Goal: Task Accomplishment & Management: Complete application form

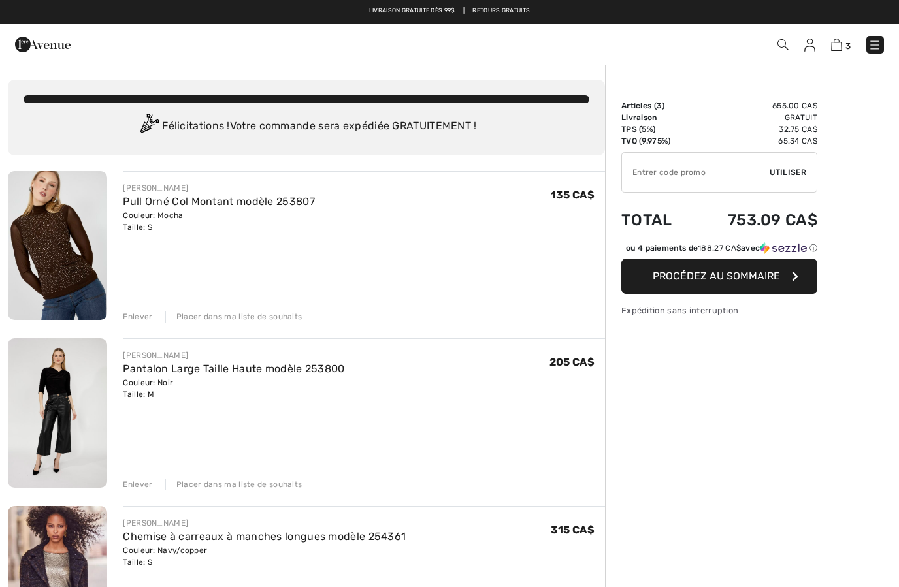
click at [668, 173] on input "TEXT" at bounding box center [696, 172] width 148 height 39
type input "E4679D91"
click at [789, 169] on span "Utiliser" at bounding box center [788, 173] width 37 height 12
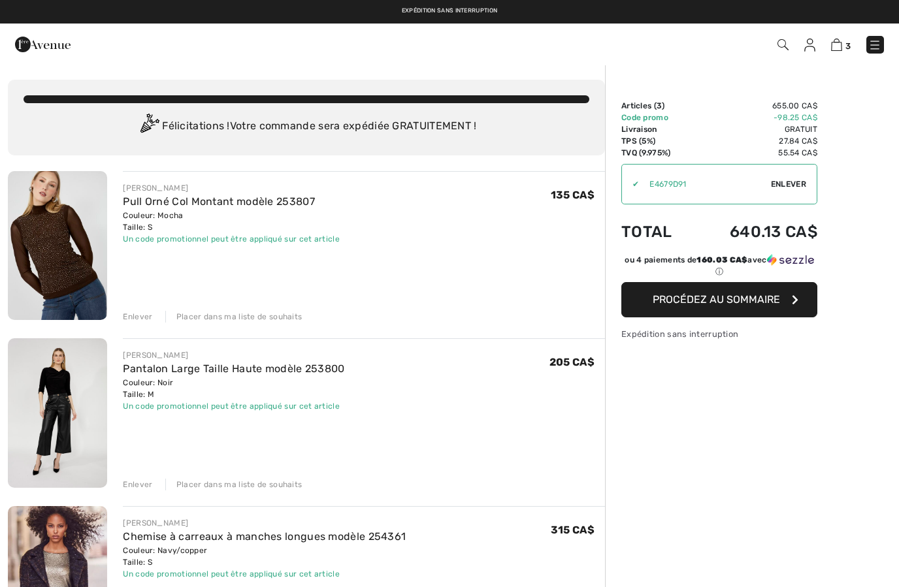
click at [815, 39] on img at bounding box center [809, 45] width 11 height 13
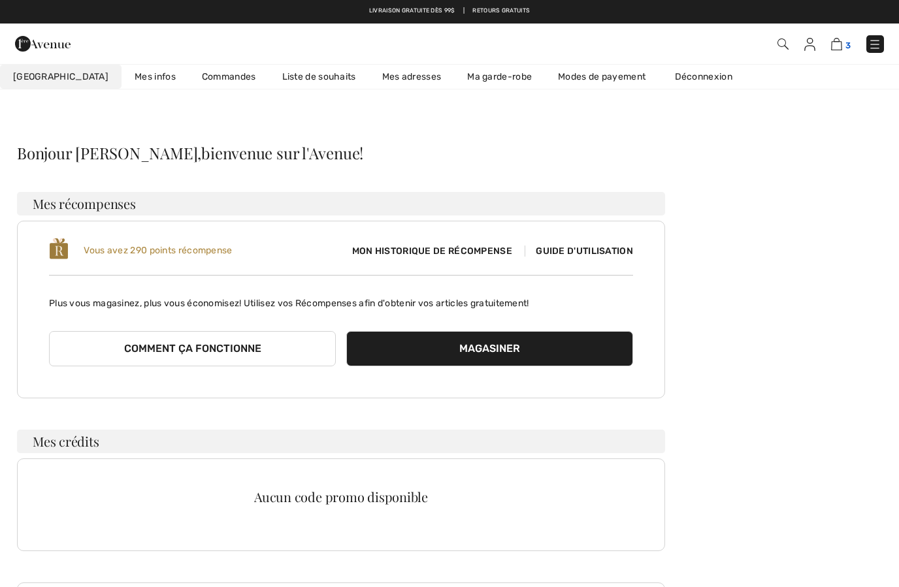
click at [838, 42] on img at bounding box center [836, 44] width 11 height 12
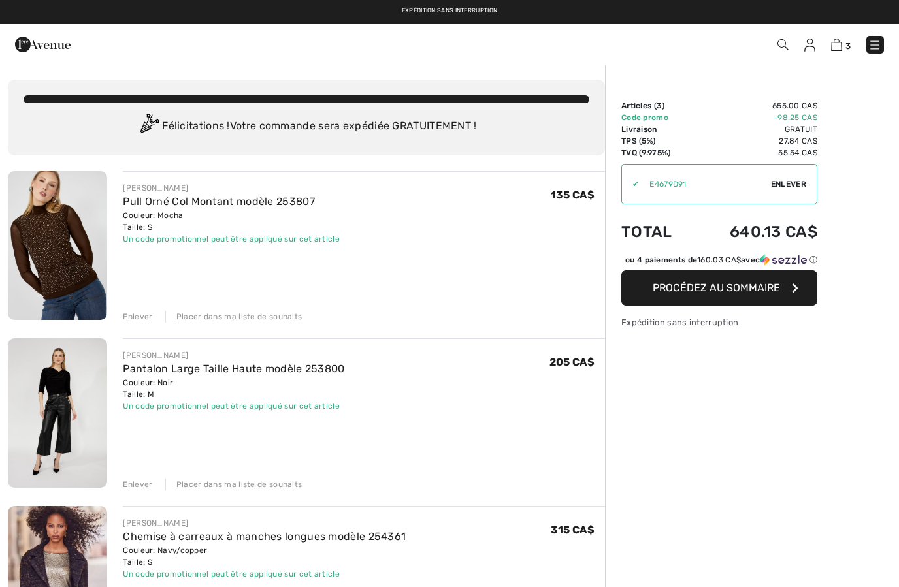
click at [684, 306] on button "Procédez au sommaire" at bounding box center [719, 288] width 196 height 35
click at [672, 294] on span "Procédez au sommaire" at bounding box center [716, 288] width 127 height 12
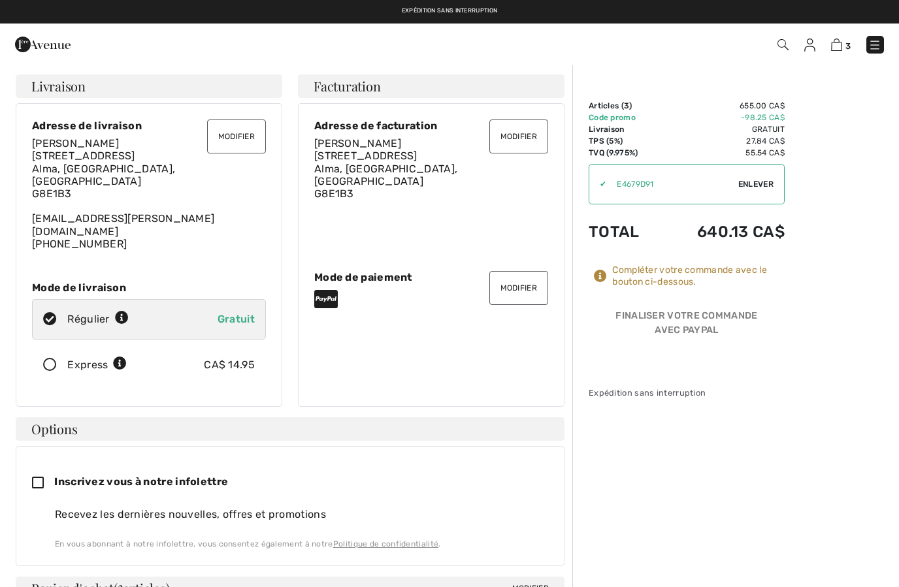
click at [815, 42] on img at bounding box center [809, 45] width 11 height 13
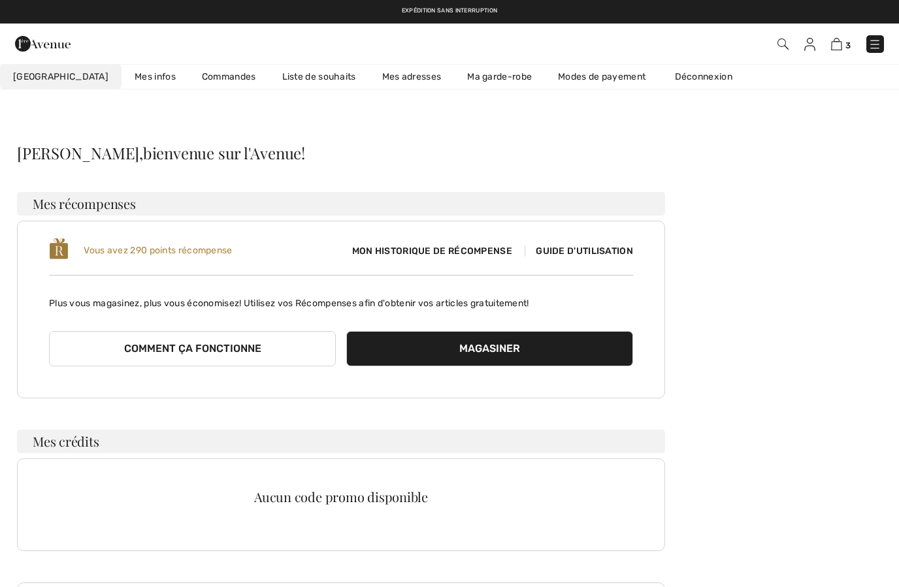
click at [199, 78] on link "Commandes" at bounding box center [229, 77] width 80 height 24
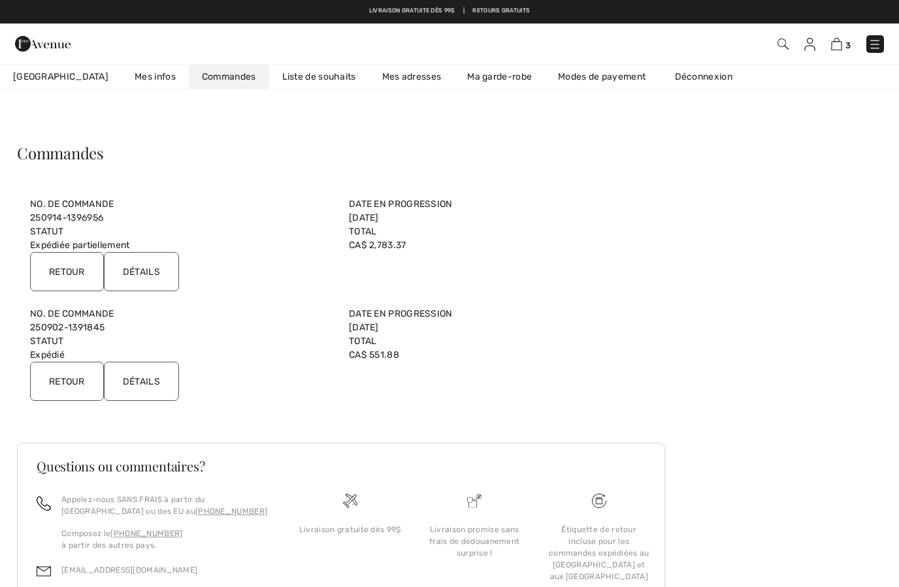
click at [72, 257] on input "Retour" at bounding box center [67, 271] width 74 height 39
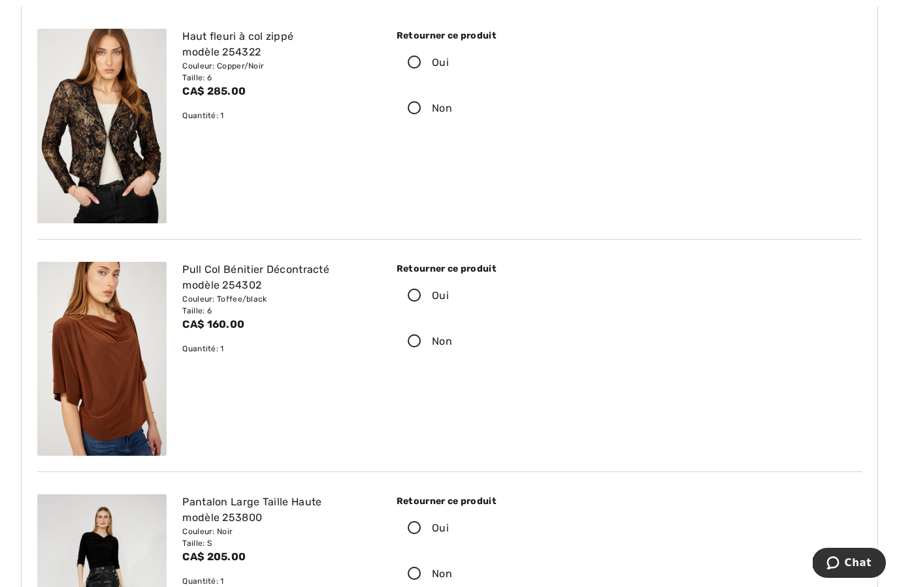
scroll to position [1353, 0]
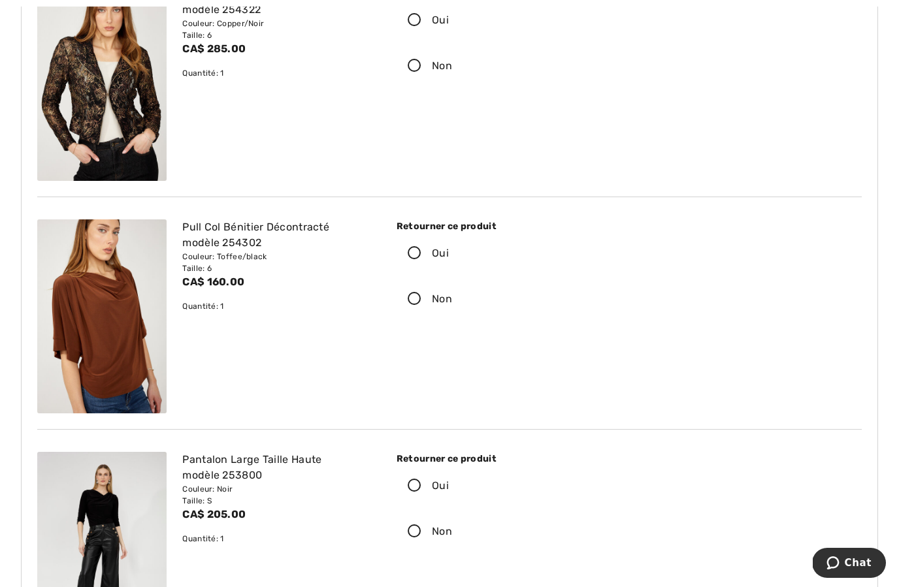
click at [418, 248] on icon at bounding box center [414, 254] width 35 height 14
click at [449, 248] on input "Oui" at bounding box center [453, 253] width 8 height 39
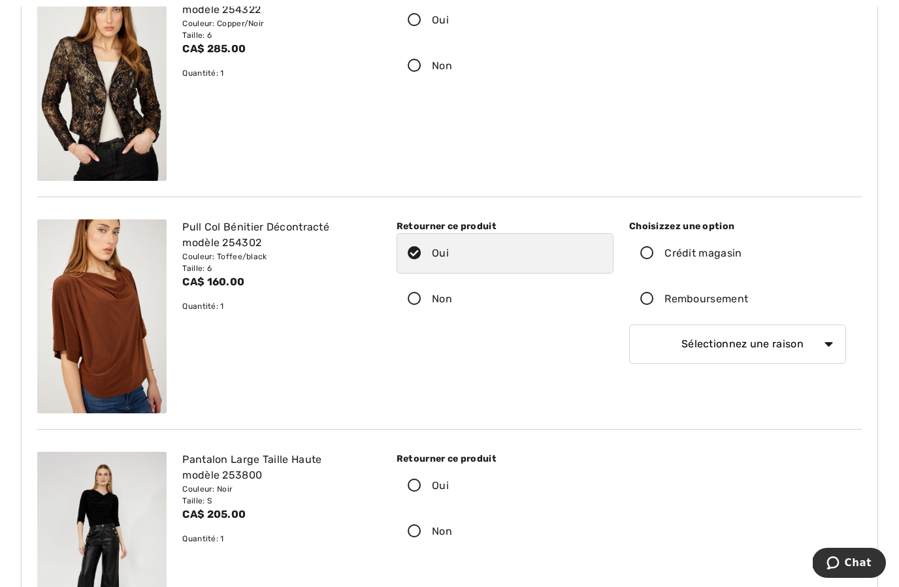
click at [651, 299] on icon at bounding box center [647, 300] width 35 height 14
click at [748, 299] on input "Remboursement" at bounding box center [752, 299] width 8 height 39
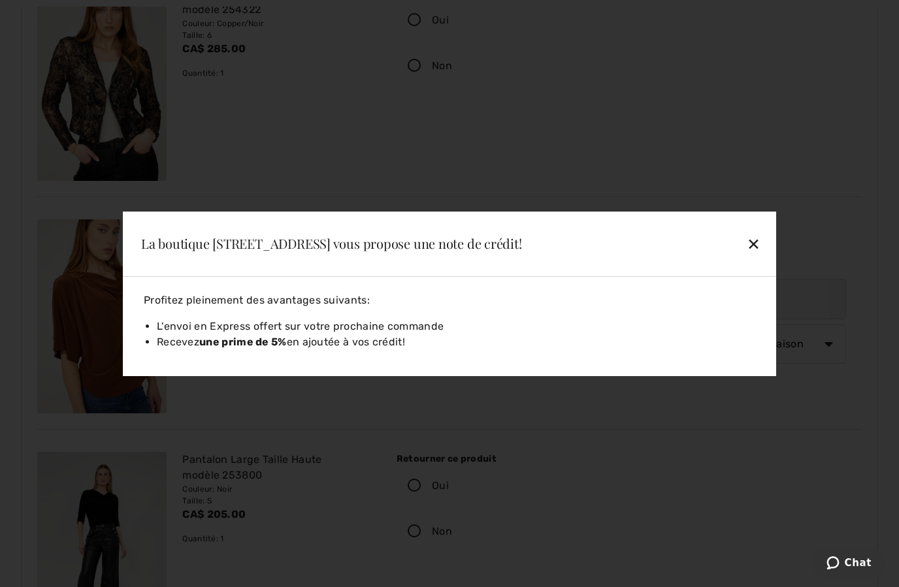
scroll to position [1351, 0]
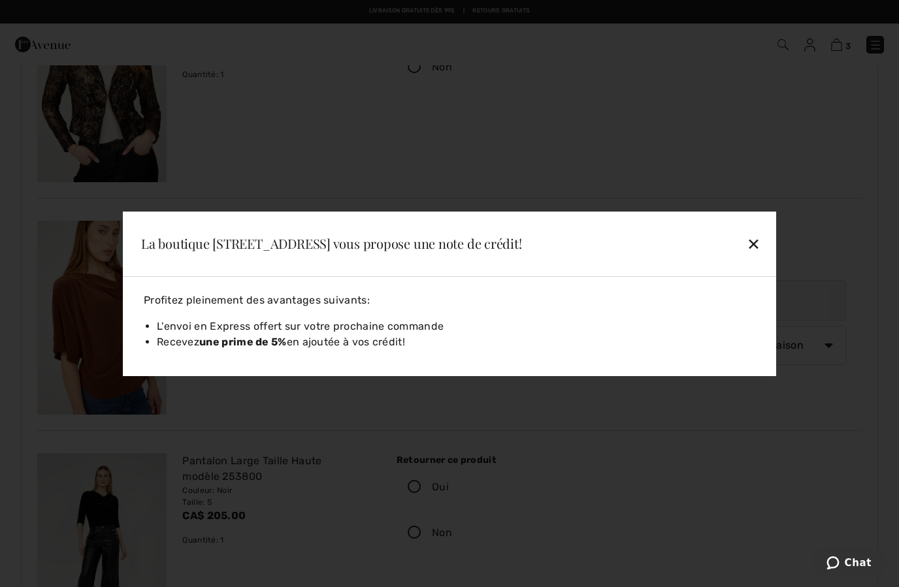
click at [749, 257] on div "✕" at bounding box center [691, 243] width 150 height 27
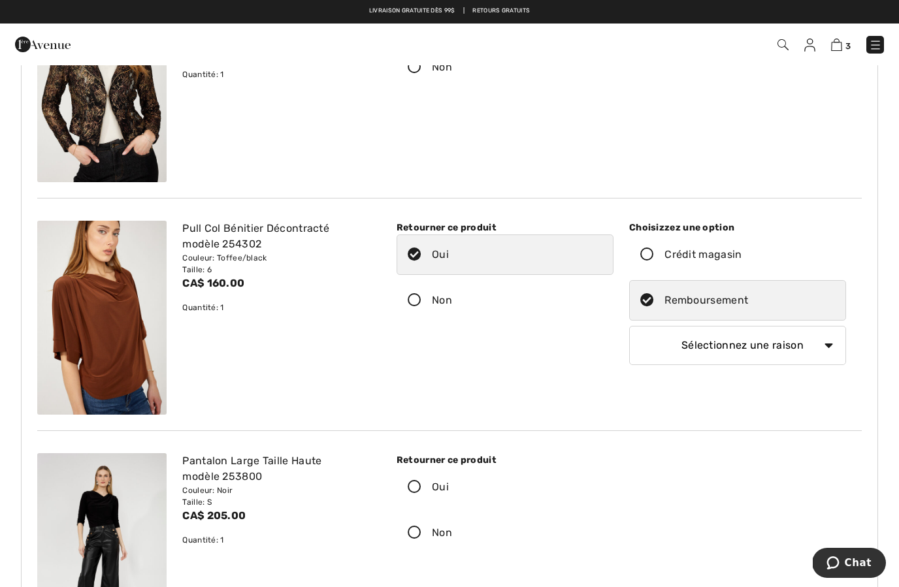
click at [815, 342] on select "Sélectionnez une raison Mauvaise taille/article reçu Ma commande est arrivée tr…" at bounding box center [737, 345] width 217 height 39
select select "other"
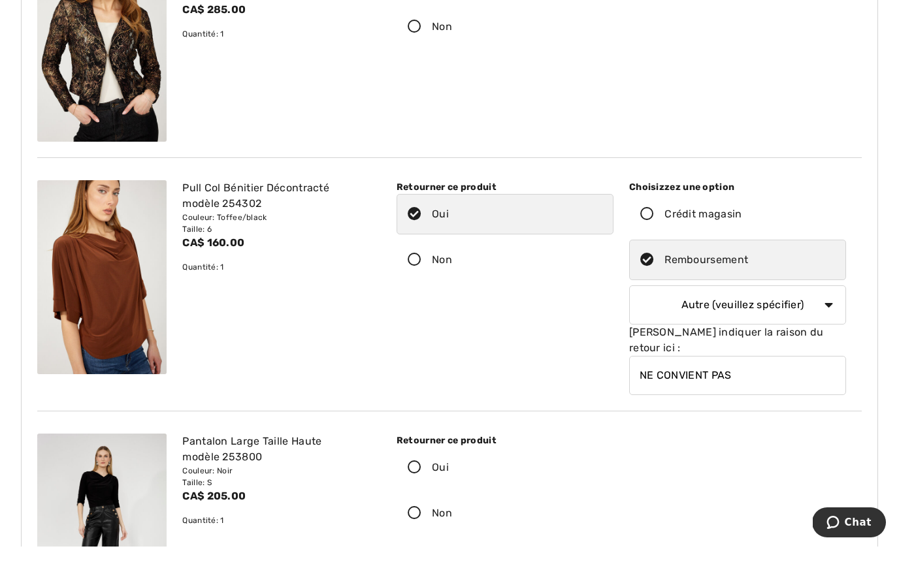
type input "NE CONVIENT PAS"
click at [406, 488] on label "Oui" at bounding box center [505, 508] width 217 height 41
click at [449, 489] on input "Oui" at bounding box center [453, 508] width 8 height 39
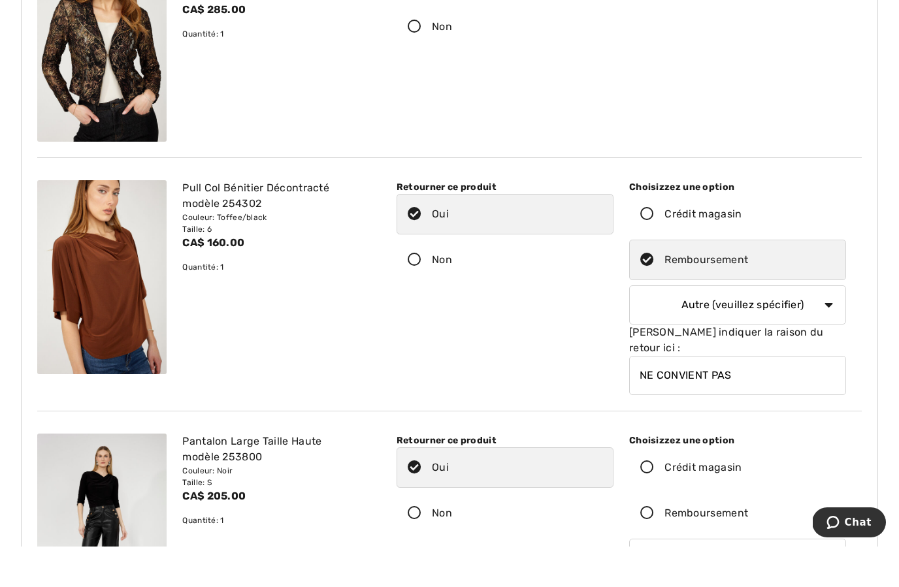
scroll to position [1392, 0]
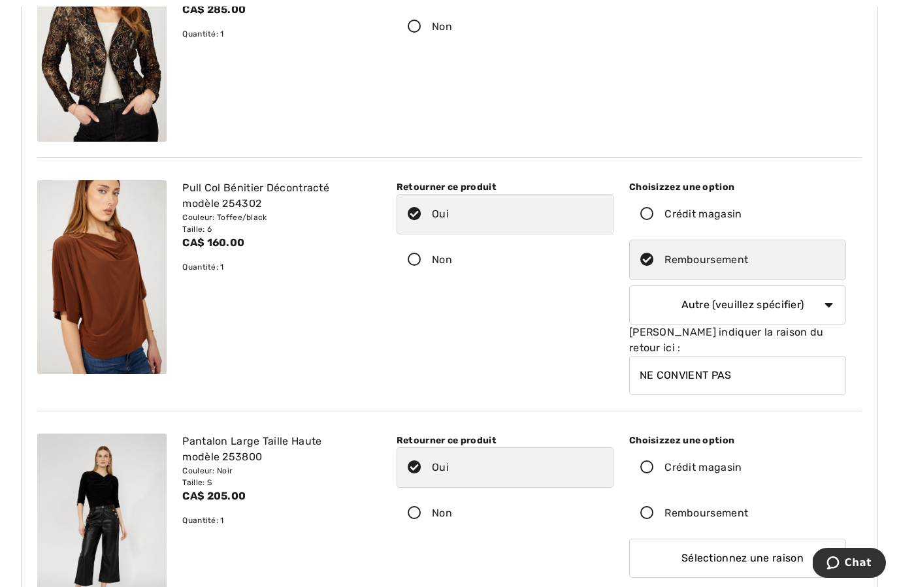
click at [649, 507] on icon at bounding box center [647, 514] width 35 height 14
click at [748, 494] on input "Remboursement" at bounding box center [752, 513] width 8 height 39
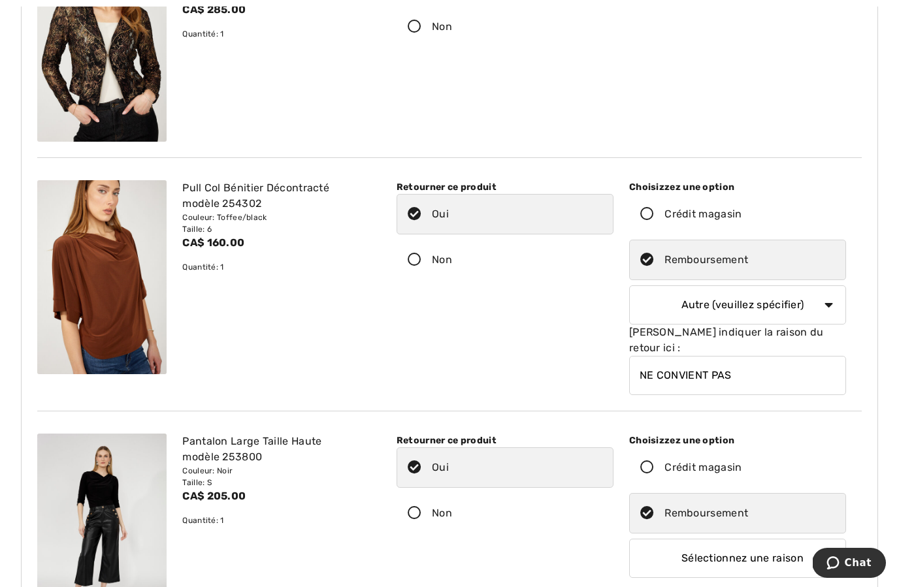
click at [767, 543] on select "Sélectionnez une raison Mauvaise taille/article reçu Ma commande est arrivée tr…" at bounding box center [737, 558] width 217 height 39
select select "other"
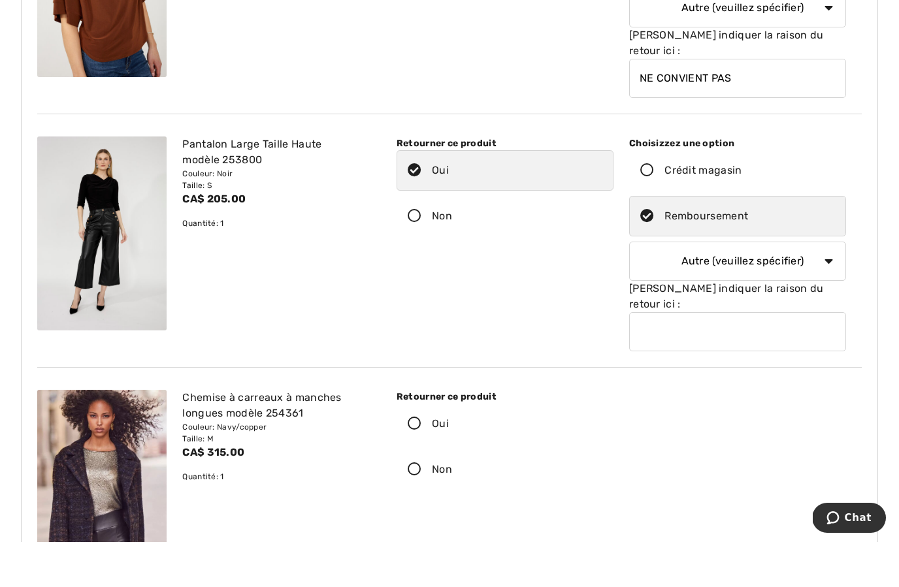
click at [682, 357] on input "text" at bounding box center [737, 376] width 217 height 39
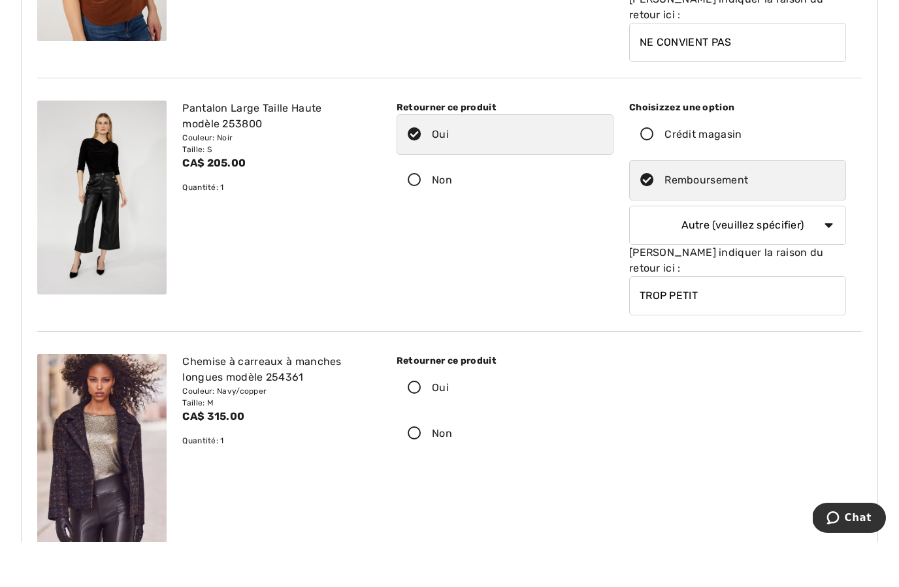
scroll to position [1684, 0]
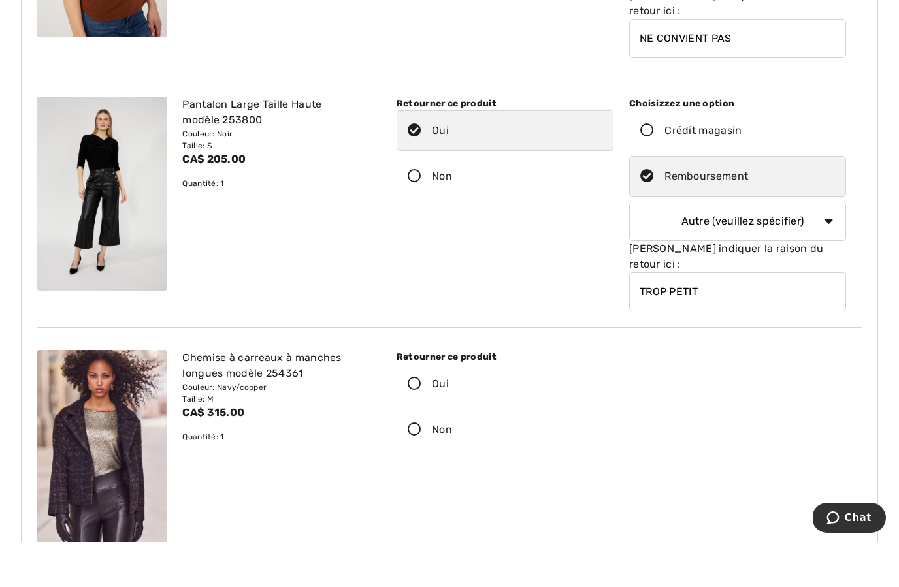
type input "TROP PETIT"
click at [409, 423] on icon at bounding box center [414, 430] width 35 height 14
click at [449, 410] on input "Oui" at bounding box center [453, 429] width 8 height 39
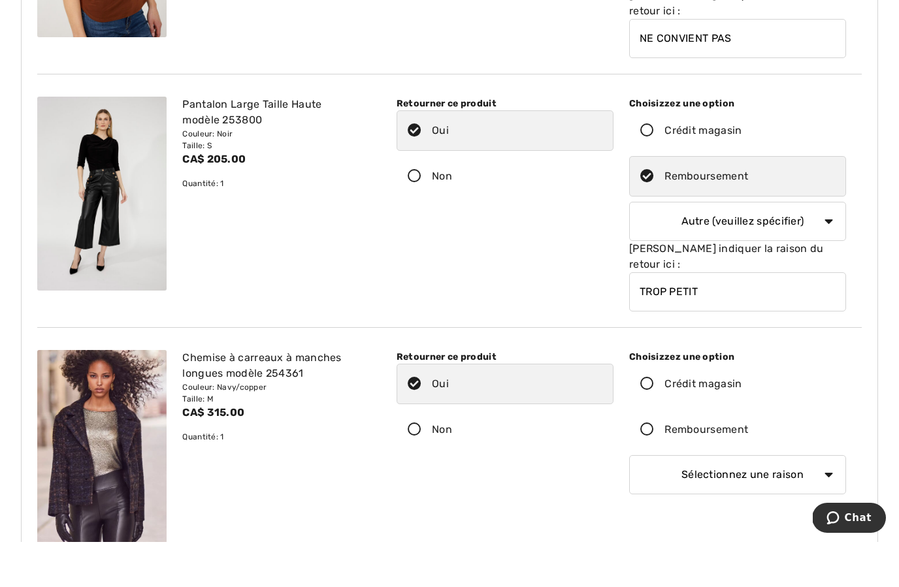
scroll to position [1729, 0]
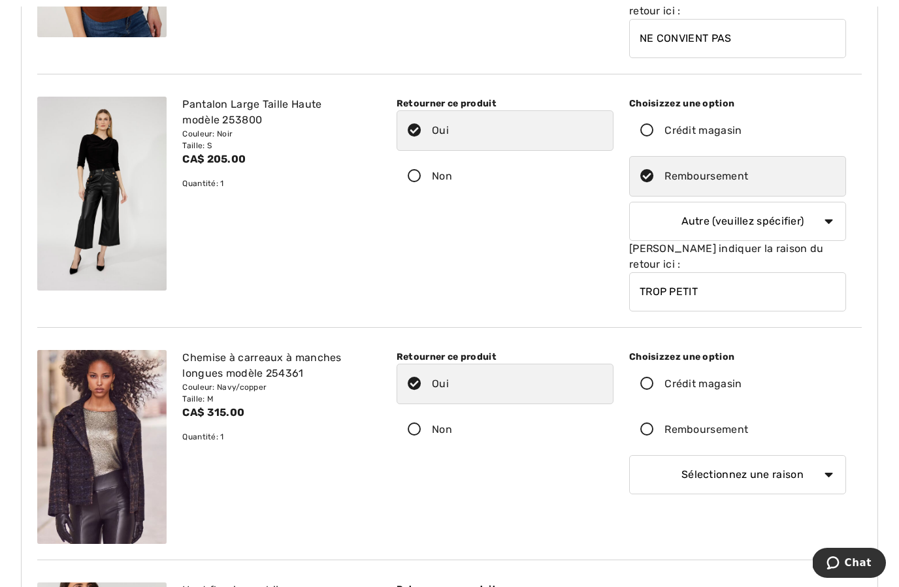
click at [637, 423] on icon at bounding box center [647, 430] width 35 height 14
click at [748, 410] on input "Remboursement" at bounding box center [752, 429] width 8 height 39
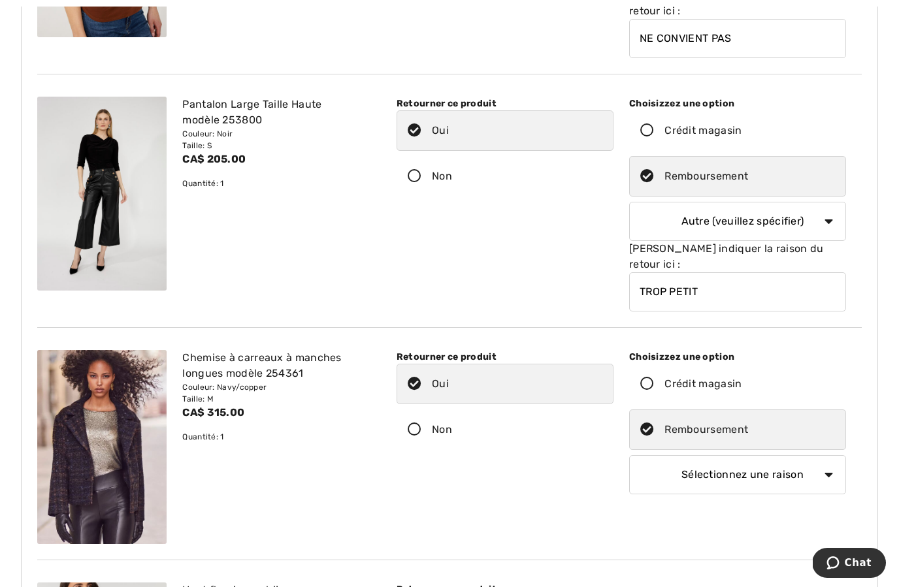
click at [780, 455] on select "Sélectionnez une raison Mauvaise taille/article reçu Ma commande est arrivée tr…" at bounding box center [737, 474] width 217 height 39
select select "other"
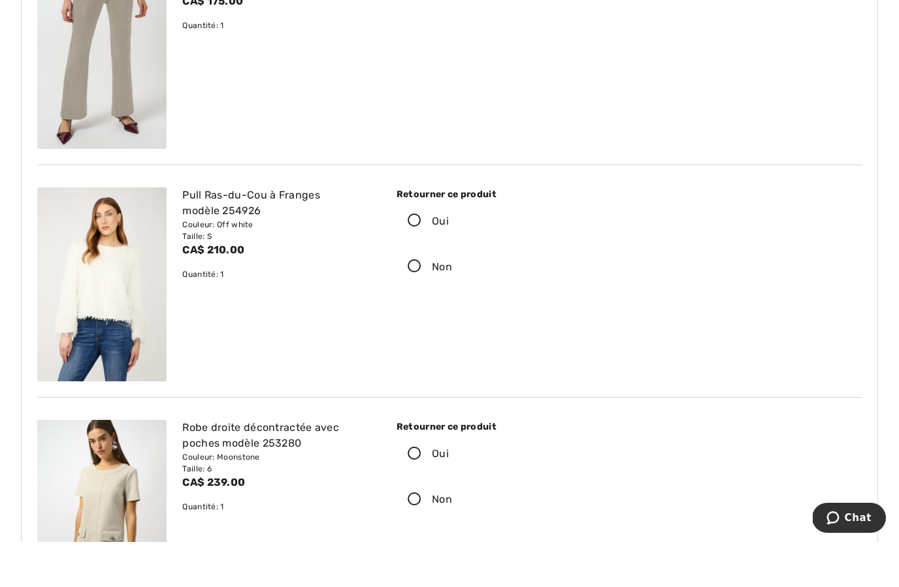
scroll to position [2593, 0]
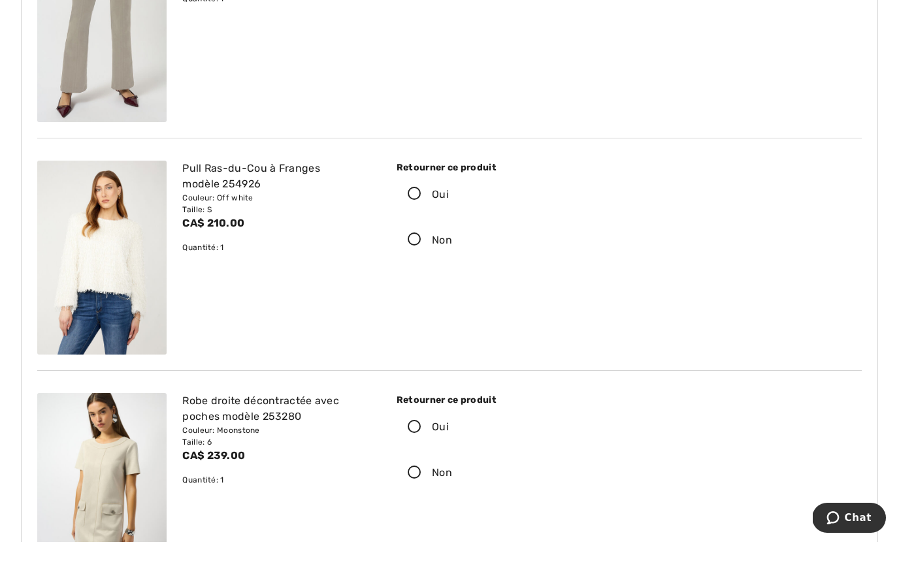
type input "TROP GRAND"
click at [422, 233] on icon at bounding box center [414, 240] width 35 height 14
click at [449, 220] on input "Oui" at bounding box center [453, 239] width 8 height 39
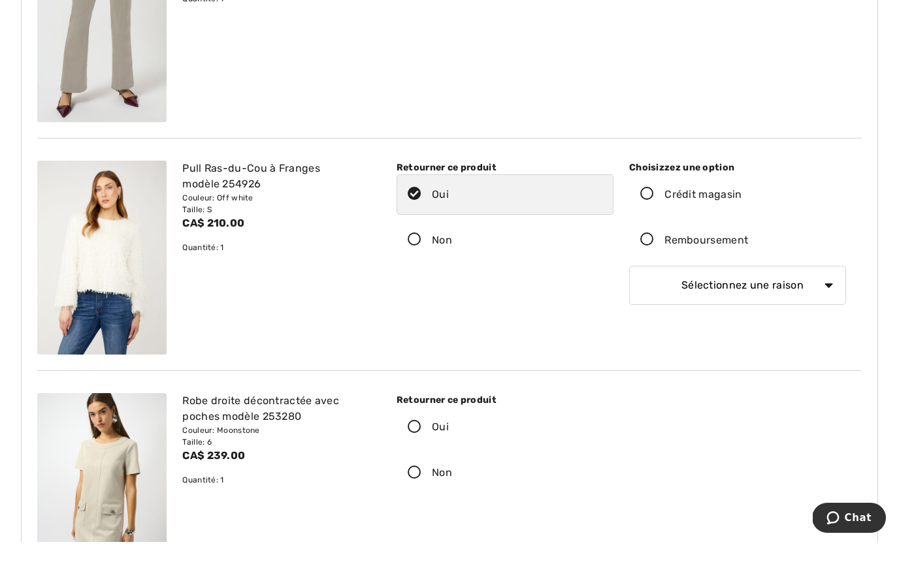
scroll to position [2638, 0]
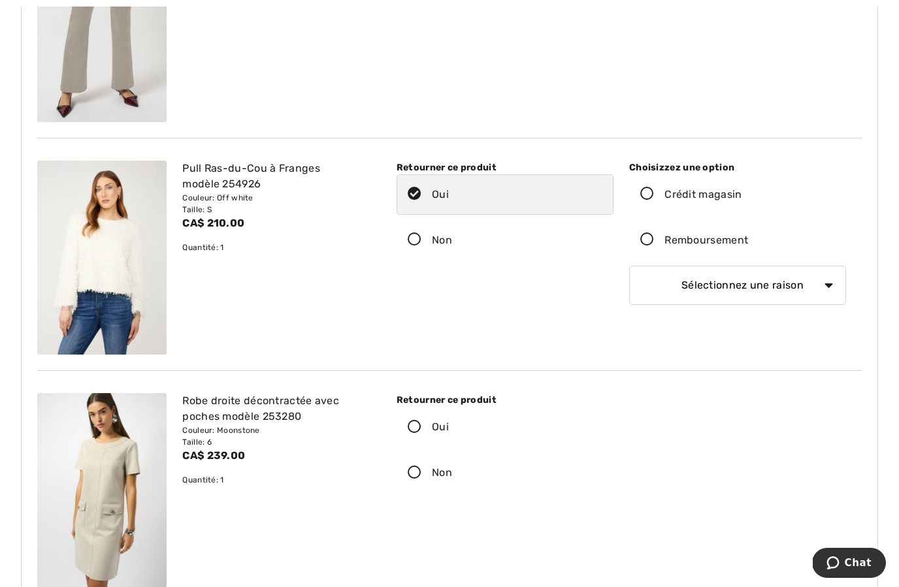
click at [653, 233] on icon at bounding box center [647, 240] width 35 height 14
click at [748, 221] on input "Remboursement" at bounding box center [752, 240] width 8 height 39
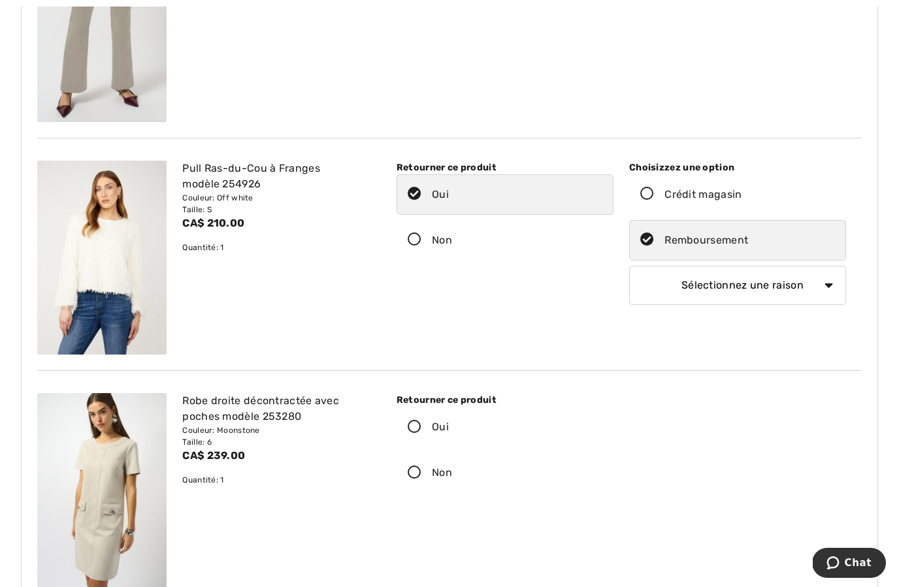
click at [755, 266] on select "Sélectionnez une raison Mauvaise taille/article reçu Ma commande est arrivée tr…" at bounding box center [737, 285] width 217 height 39
select select "4"
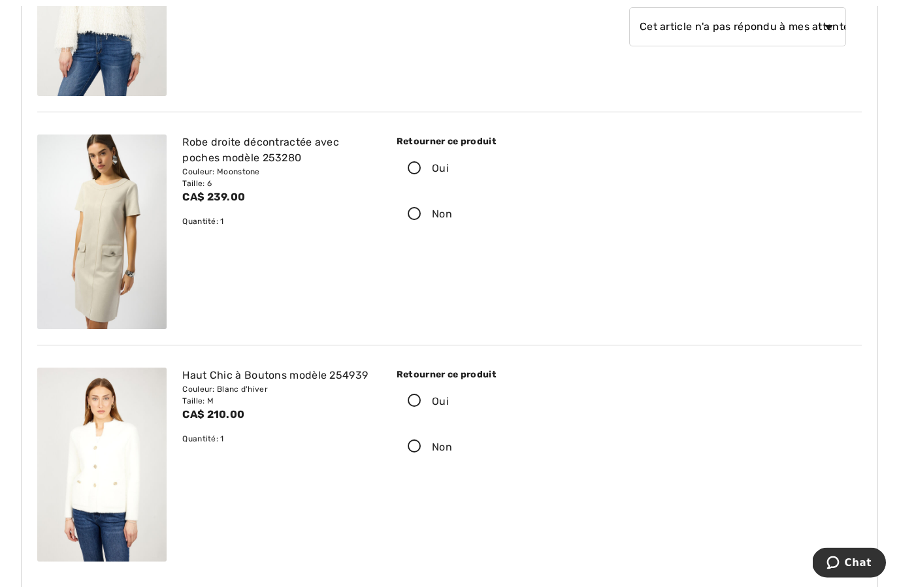
scroll to position [2897, 0]
click at [416, 395] on icon at bounding box center [414, 402] width 35 height 14
click at [449, 382] on input "Oui" at bounding box center [453, 401] width 8 height 39
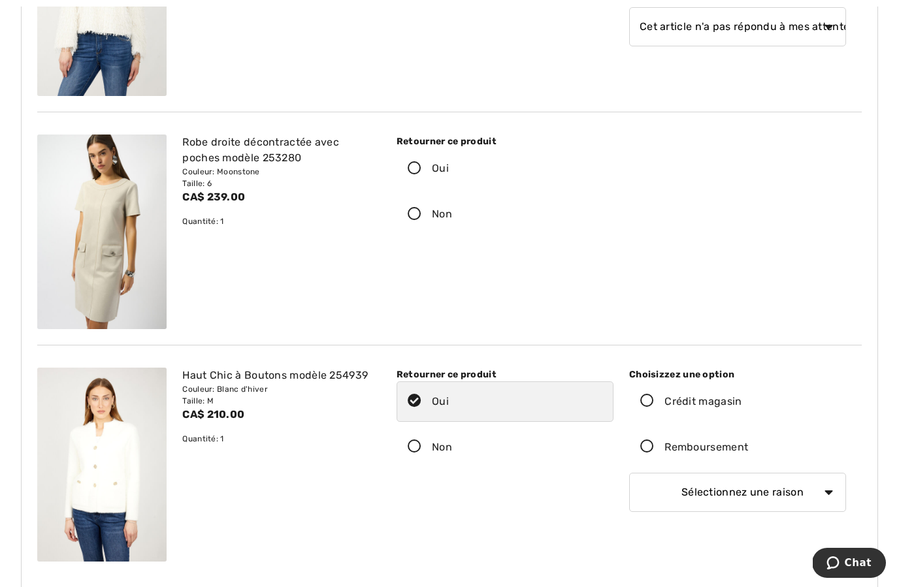
click at [644, 440] on icon at bounding box center [647, 447] width 35 height 14
click at [748, 428] on input "Remboursement" at bounding box center [752, 447] width 8 height 39
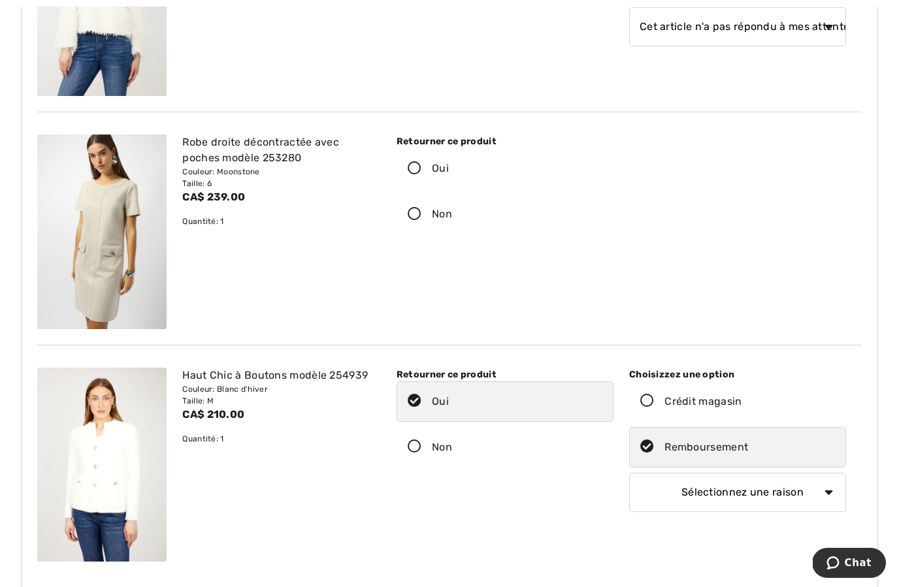
click at [774, 473] on select "Sélectionnez une raison Mauvaise taille/article reçu Ma commande est arrivée tr…" at bounding box center [737, 492] width 217 height 39
select select "4"
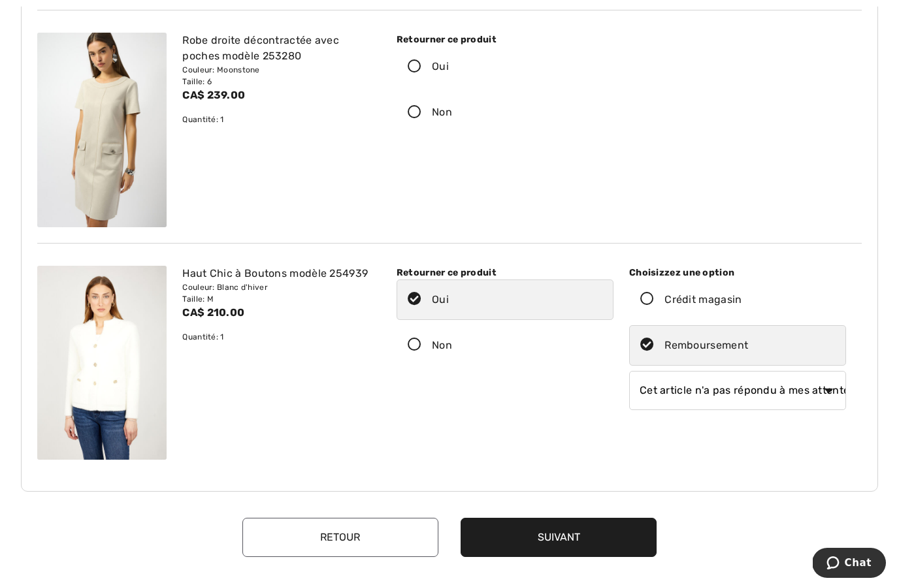
scroll to position [3055, 0]
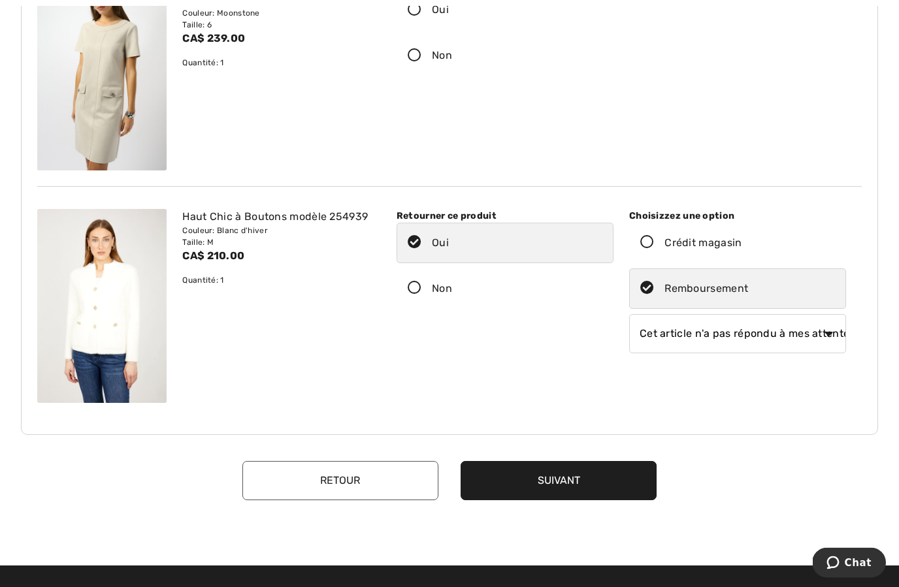
click at [567, 462] on button "Suivant" at bounding box center [559, 481] width 196 height 39
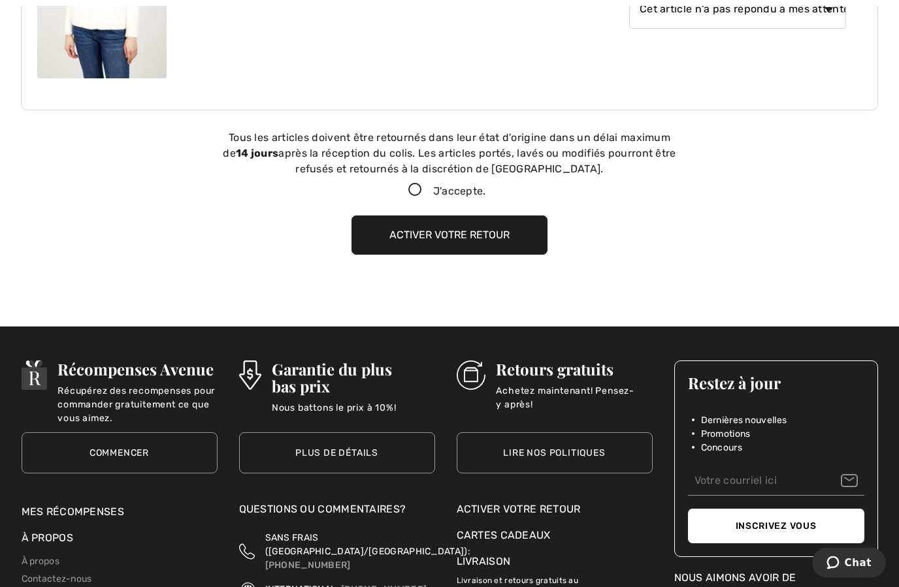
scroll to position [3385, 0]
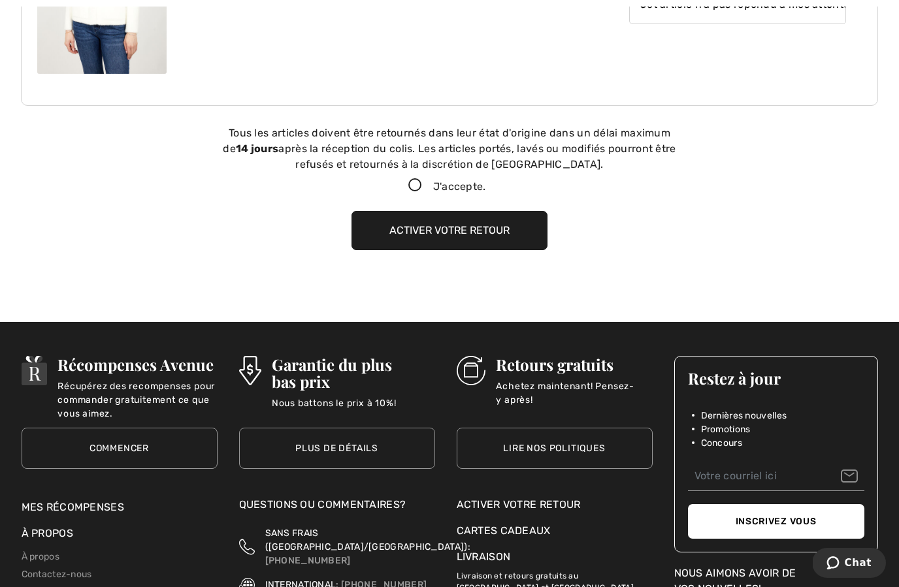
click at [401, 179] on label "J'accepte." at bounding box center [449, 187] width 103 height 16
click at [486, 182] on input "J'accepte." at bounding box center [490, 186] width 8 height 8
checkbox input "true"
click at [483, 211] on button "Activer votre retour" at bounding box center [450, 230] width 196 height 39
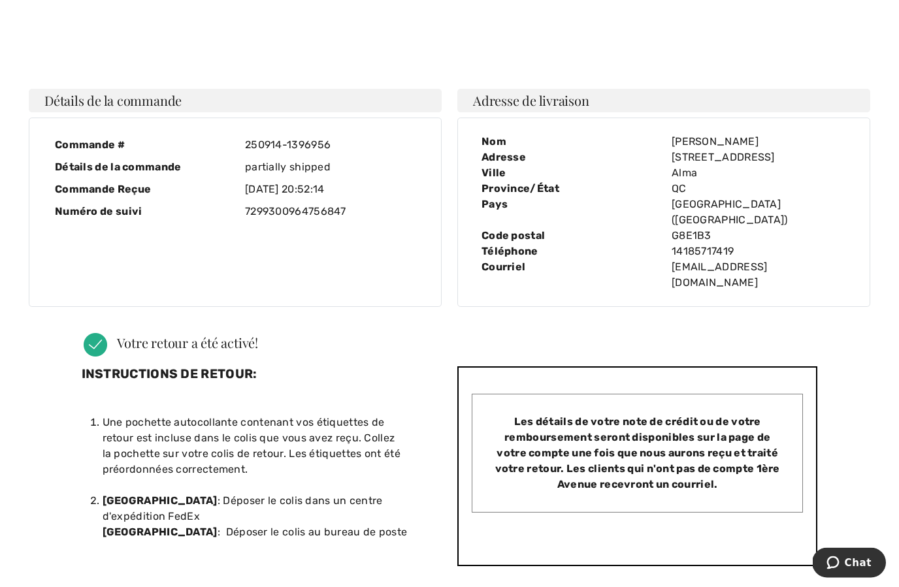
scroll to position [0, 0]
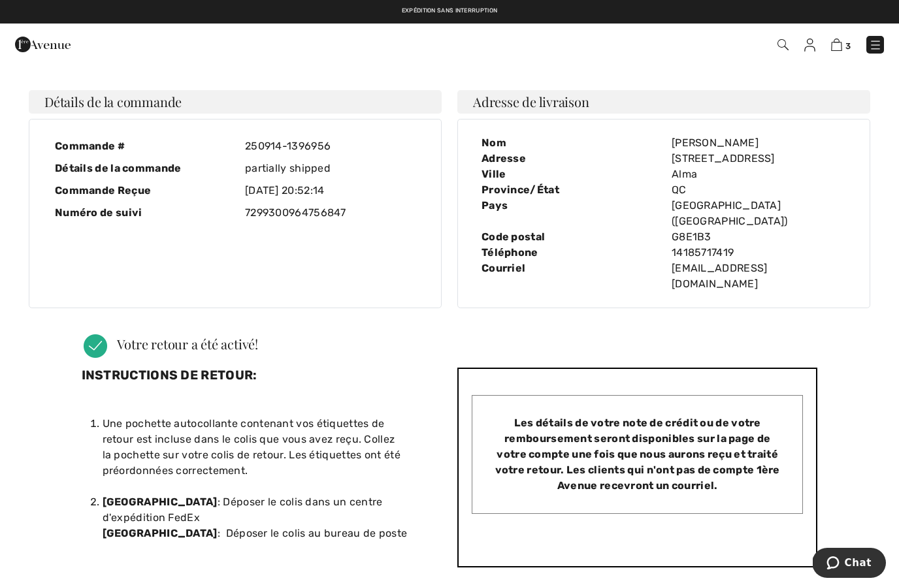
click at [814, 51] on img at bounding box center [809, 45] width 11 height 13
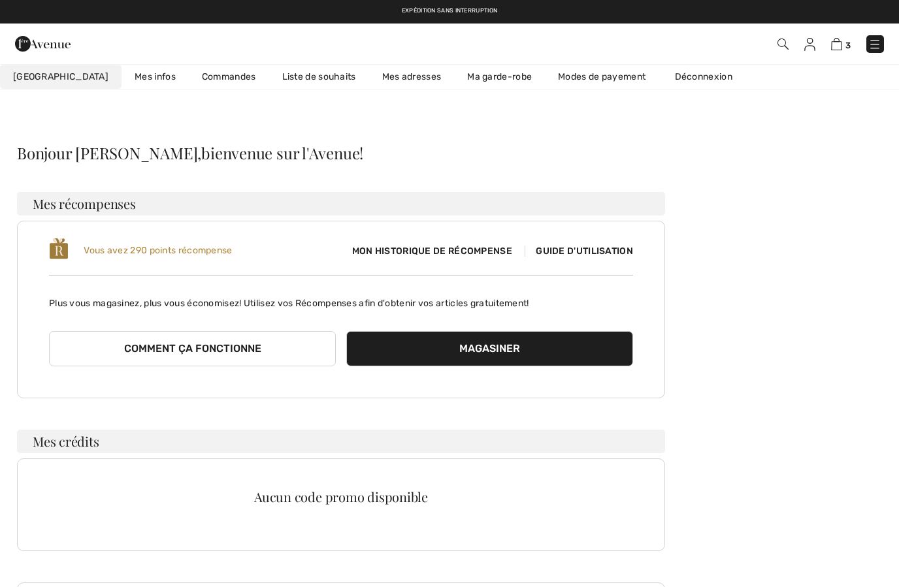
click at [206, 72] on link "Commandes" at bounding box center [229, 77] width 80 height 24
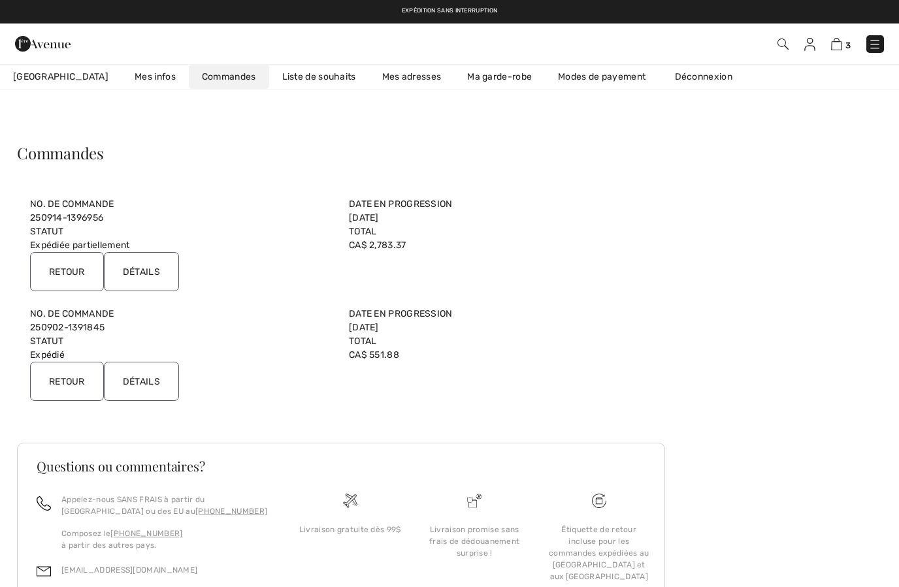
click at [154, 264] on input "Détails" at bounding box center [141, 271] width 75 height 39
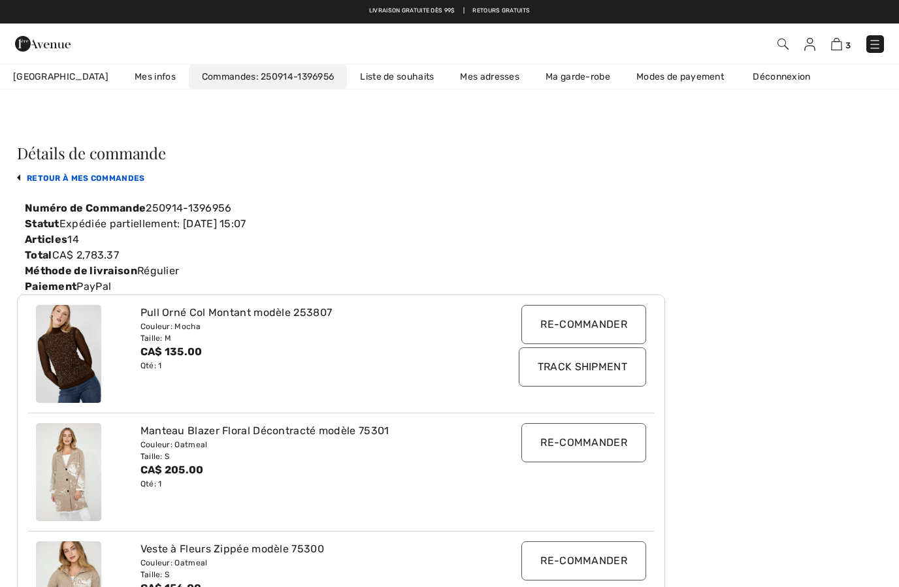
click at [50, 174] on link "retour à mes commandes" at bounding box center [81, 178] width 128 height 9
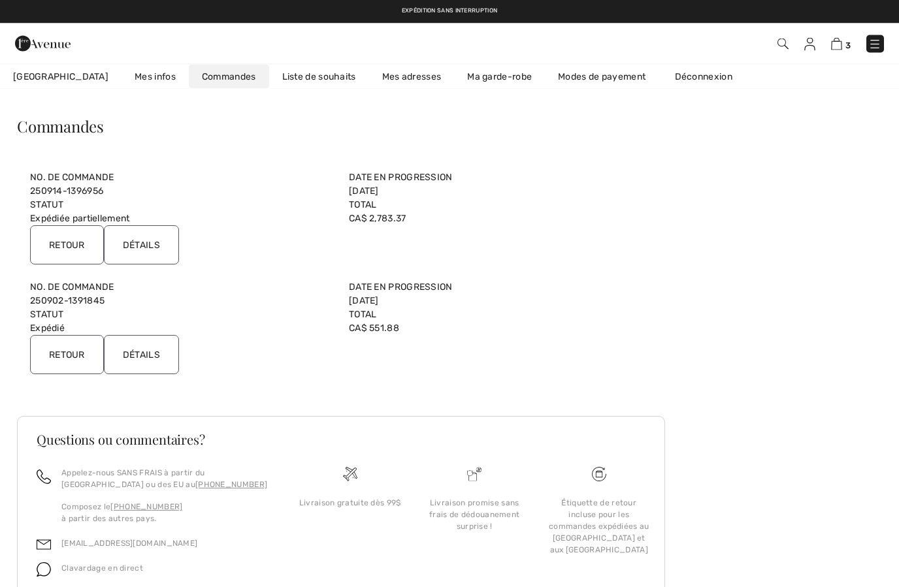
scroll to position [26, 0]
click at [62, 245] on input "Retour" at bounding box center [67, 245] width 74 height 39
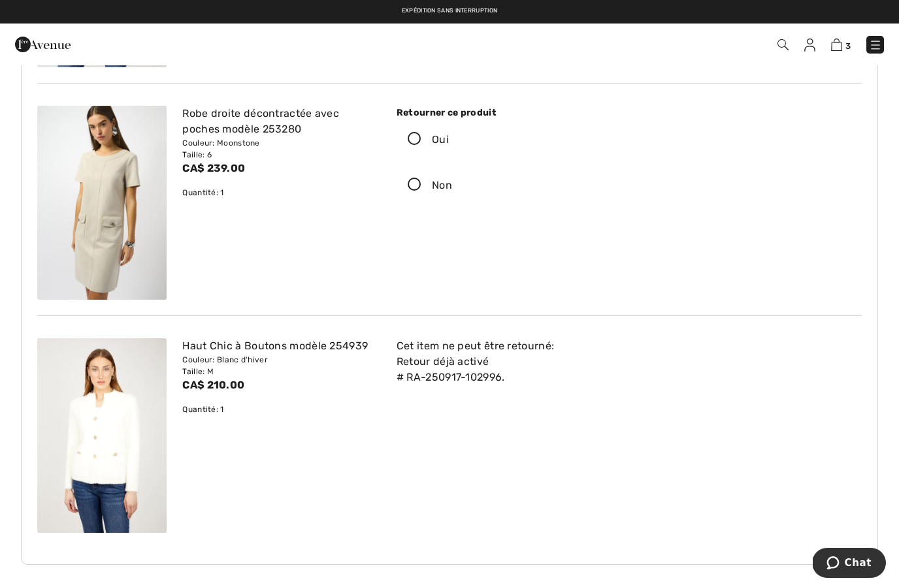
scroll to position [2838, 0]
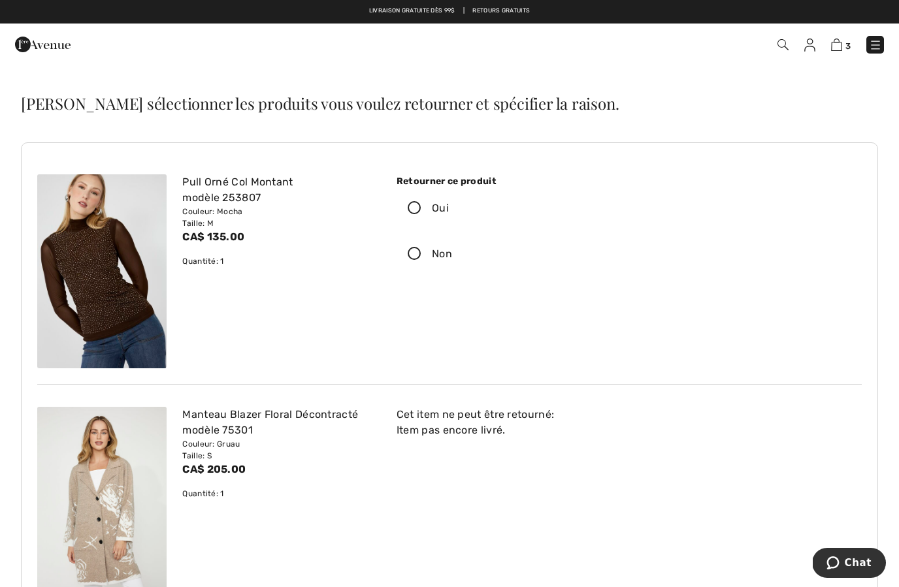
click at [786, 48] on img at bounding box center [783, 44] width 11 height 11
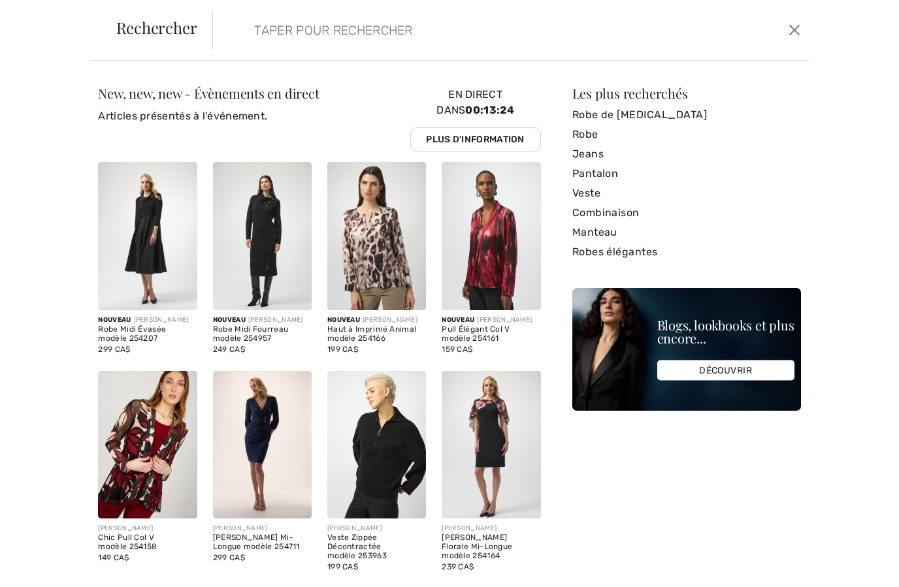
click at [328, 48] on input "search" at bounding box center [446, 29] width 405 height 39
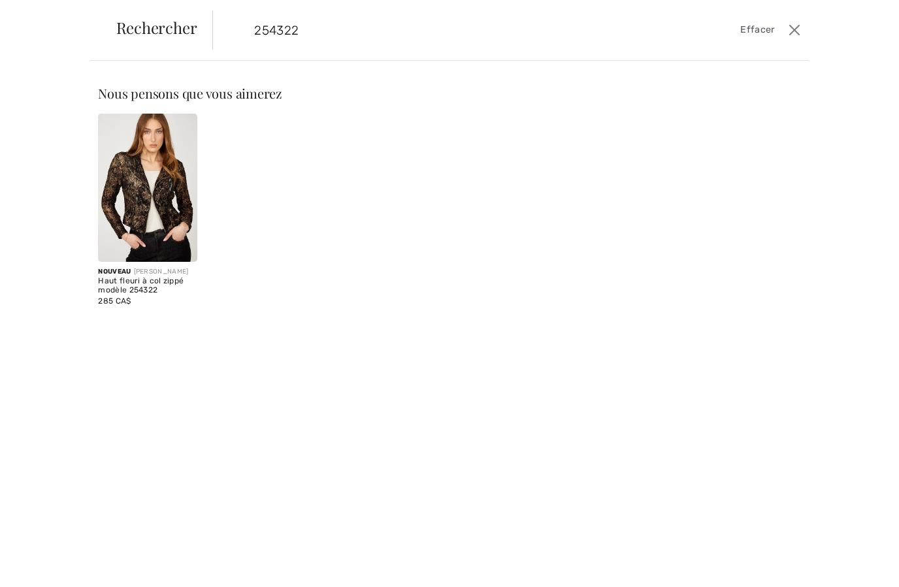
type input "254322"
click at [161, 199] on img at bounding box center [147, 188] width 99 height 148
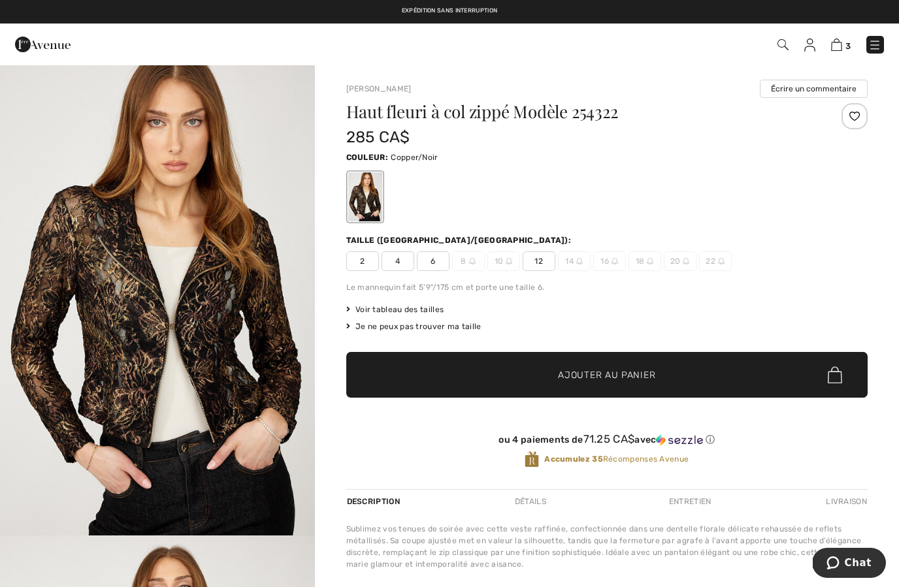
click at [778, 50] on img at bounding box center [783, 44] width 11 height 11
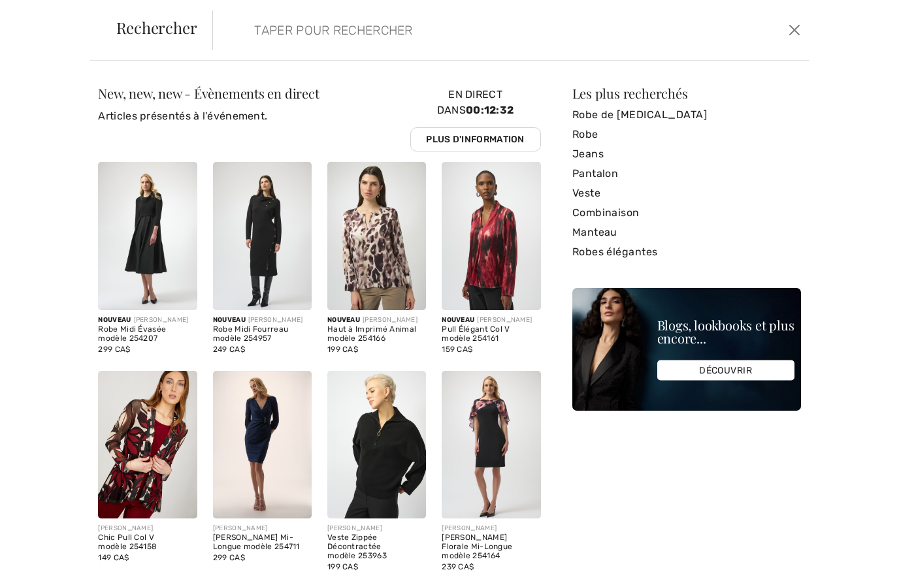
click at [396, 35] on input "search" at bounding box center [446, 29] width 405 height 39
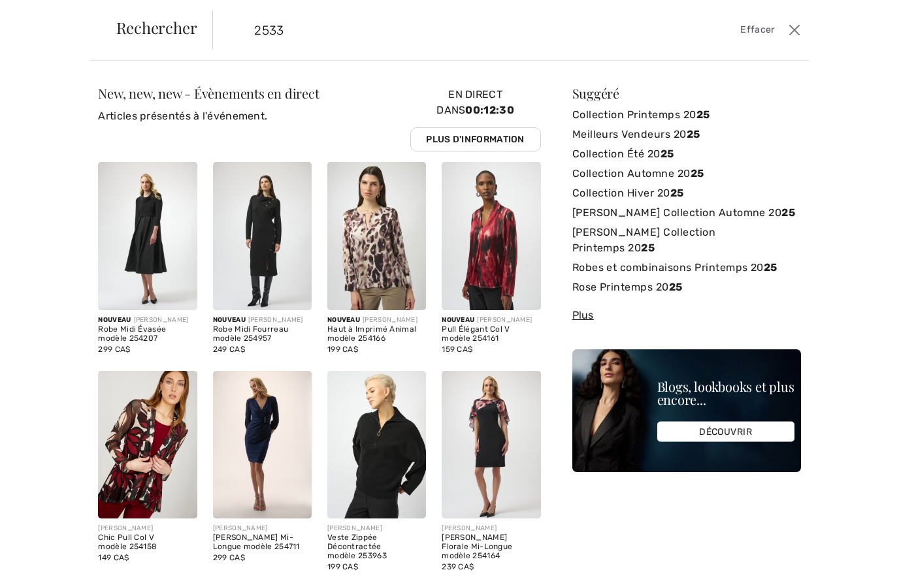
type input "25332"
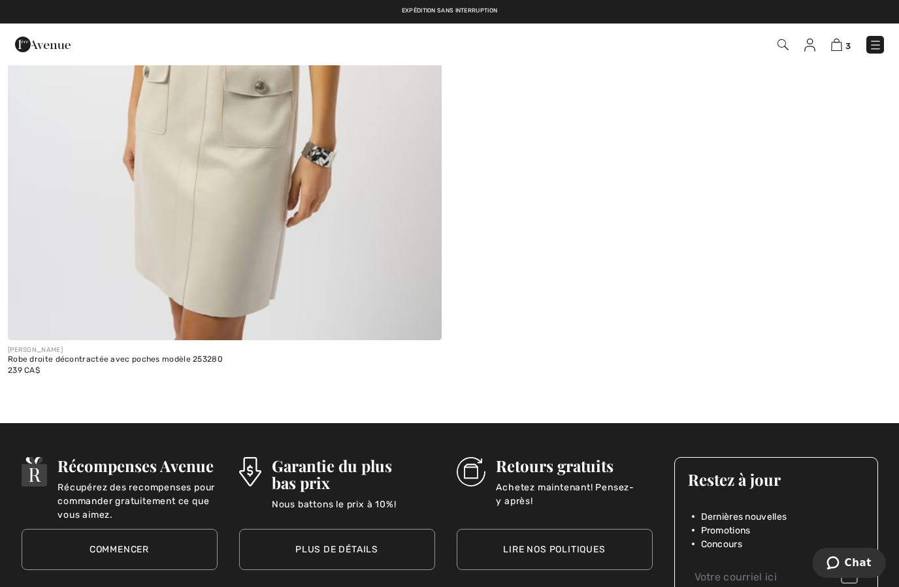
scroll to position [451, 0]
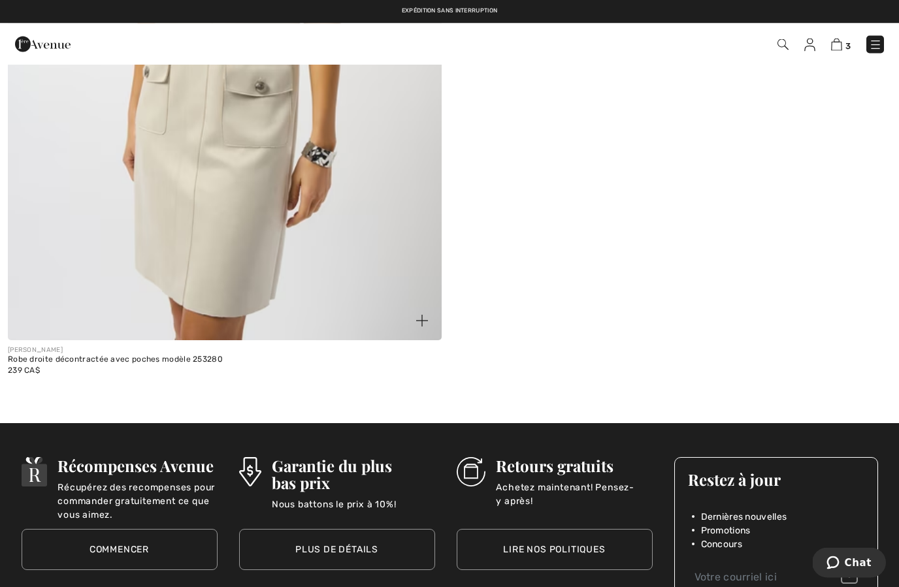
click at [83, 322] on img at bounding box center [225, 15] width 434 height 651
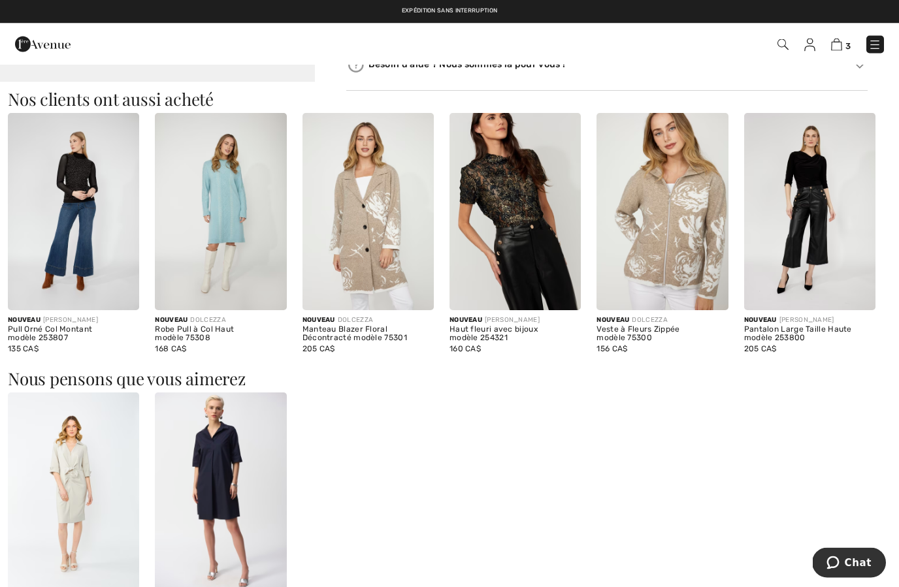
scroll to position [778, 0]
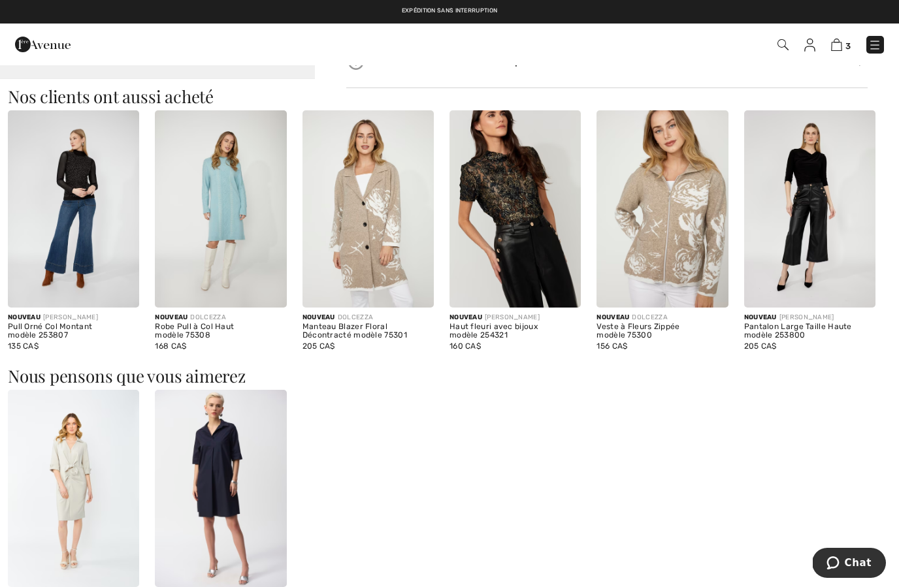
click at [65, 477] on img at bounding box center [73, 488] width 131 height 197
